Goal: Communication & Community: Ask a question

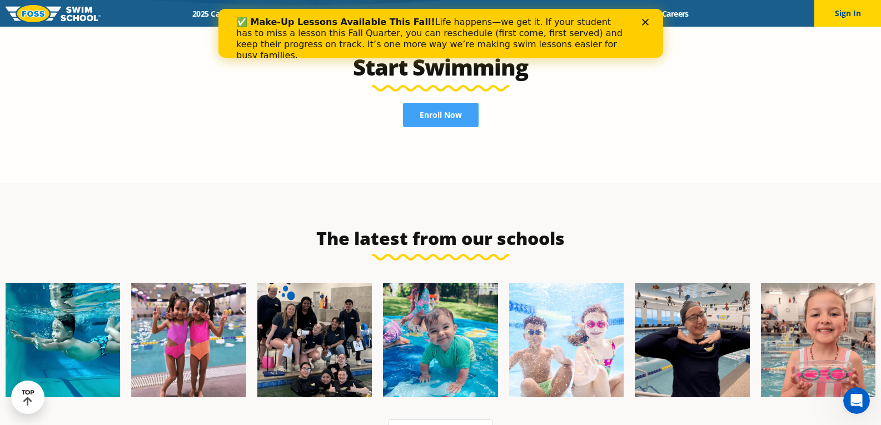
scroll to position [2831, 0]
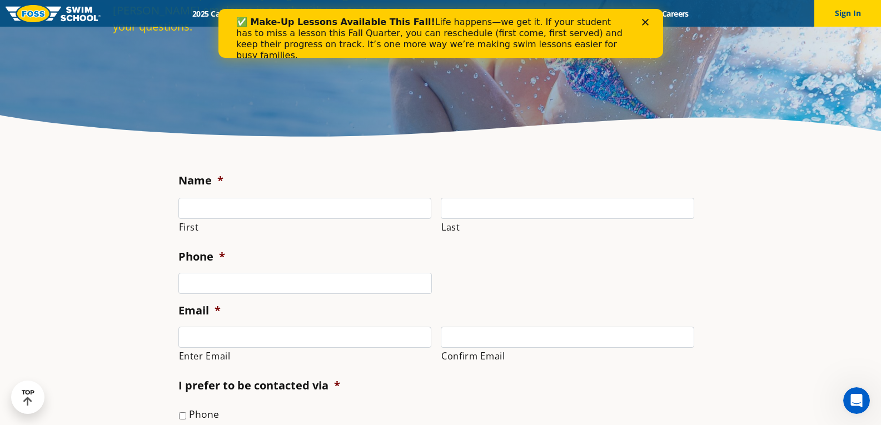
scroll to position [278, 0]
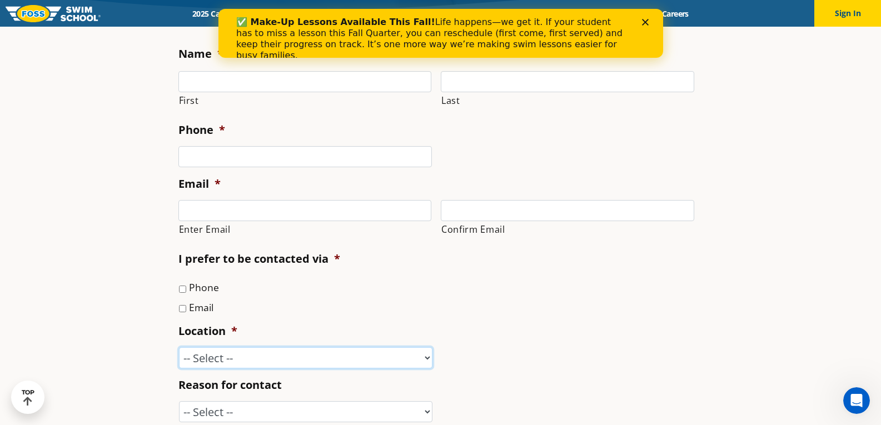
click at [346, 366] on select "-- Select -- [GEOGRAPHIC_DATA], [GEOGRAPHIC_DATA] [GEOGRAPHIC_DATA] [GEOGRAPHIC…" at bounding box center [305, 357] width 253 height 21
click at [580, 289] on li "Phone" at bounding box center [440, 287] width 524 height 16
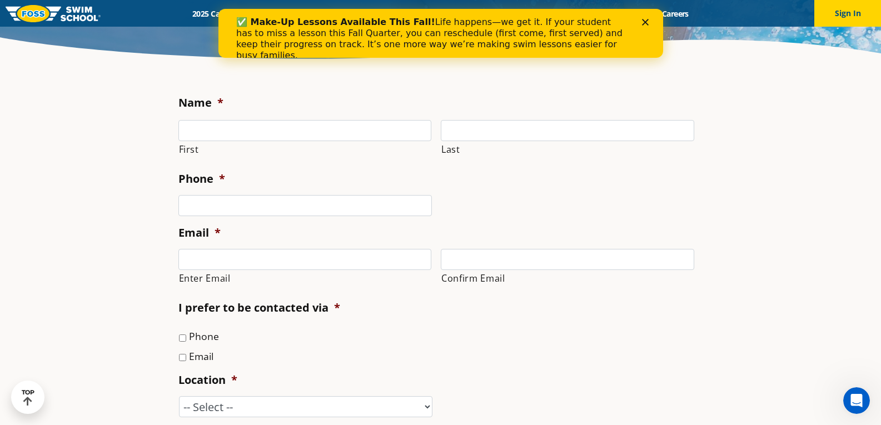
scroll to position [167, 0]
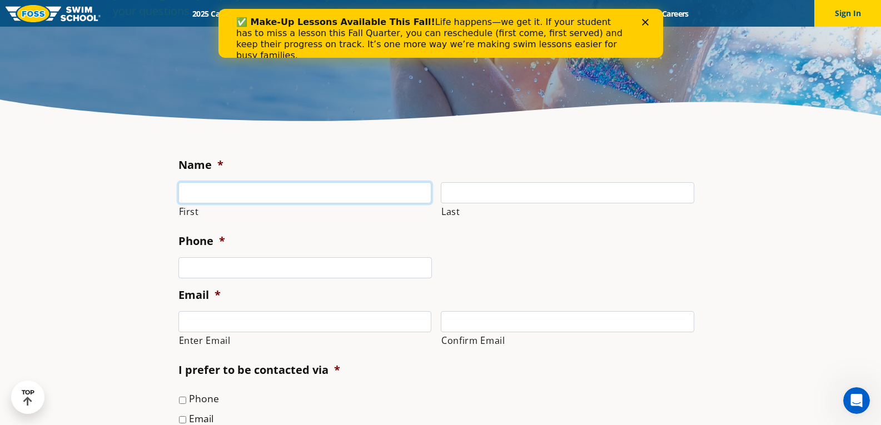
click at [243, 193] on input "First" at bounding box center [304, 192] width 253 height 21
type input "[PERSON_NAME]"
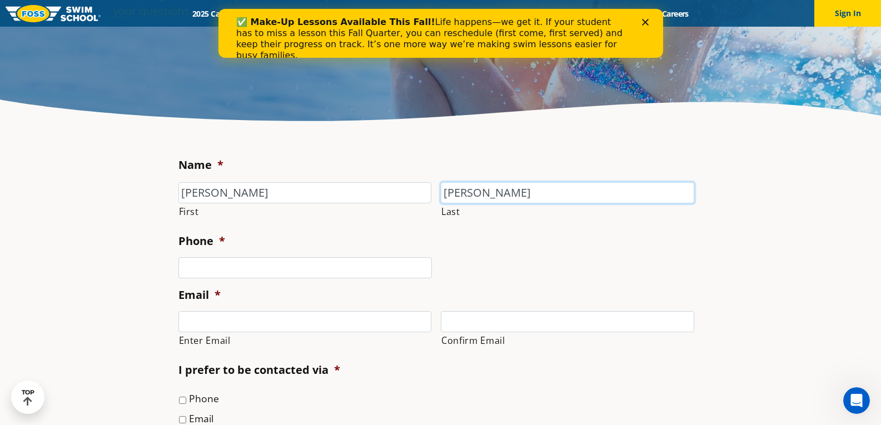
type input "[PERSON_NAME]"
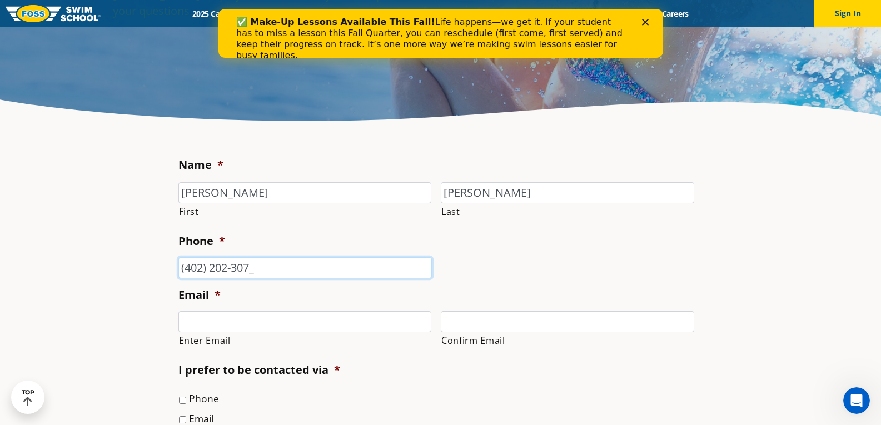
type input "[PHONE_NUMBER]"
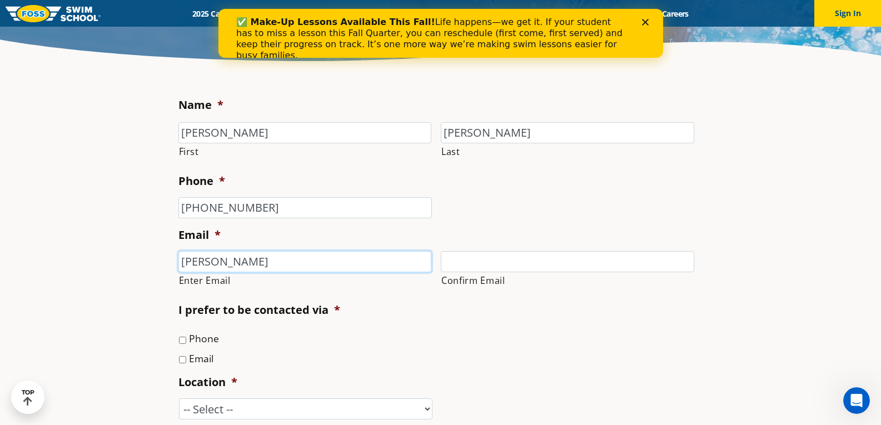
scroll to position [222, 0]
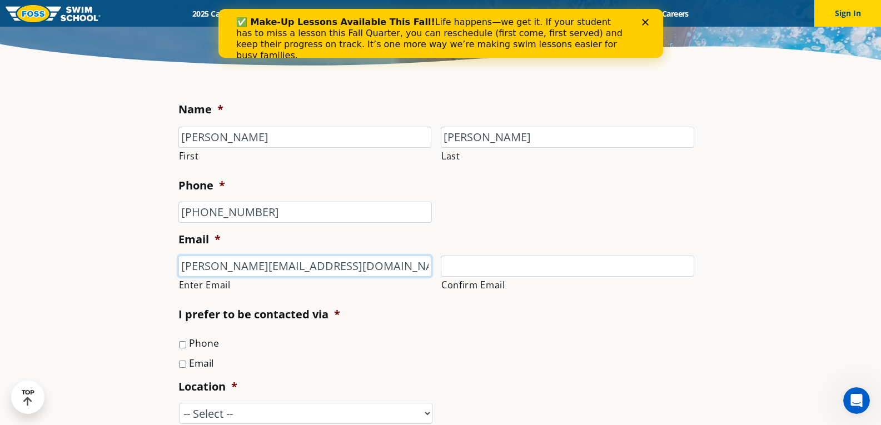
type input "[PERSON_NAME][EMAIL_ADDRESS][DOMAIN_NAME]"
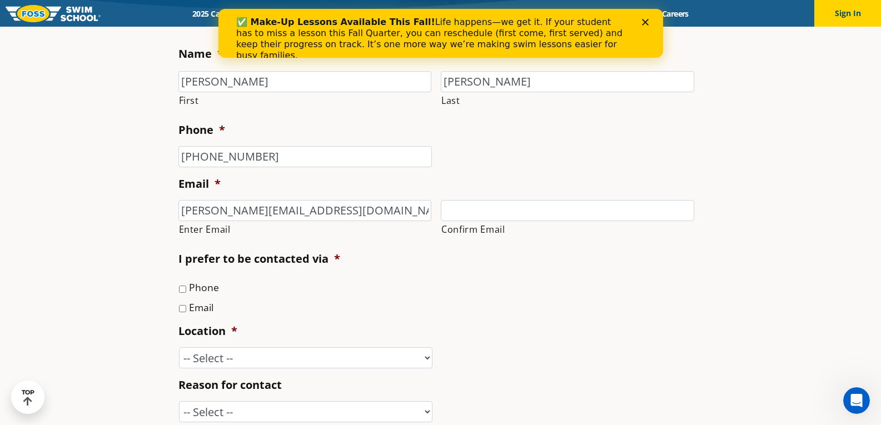
scroll to position [0, 0]
